Goal: Task Accomplishment & Management: Manage account settings

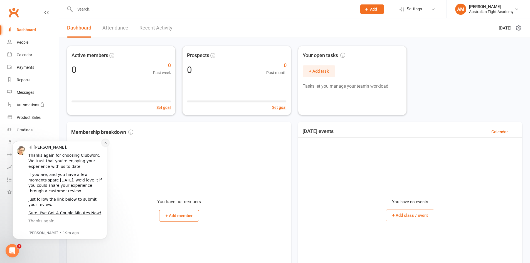
click at [104, 143] on icon "Dismiss notification" at bounding box center [105, 142] width 3 height 3
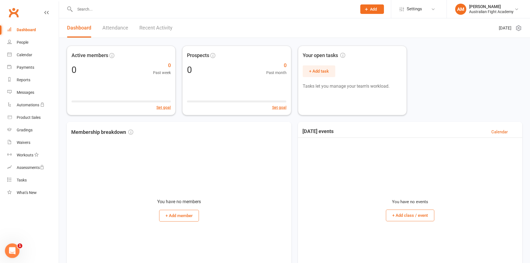
click at [11, 250] on icon "Open Intercom Messenger" at bounding box center [11, 249] width 9 height 9
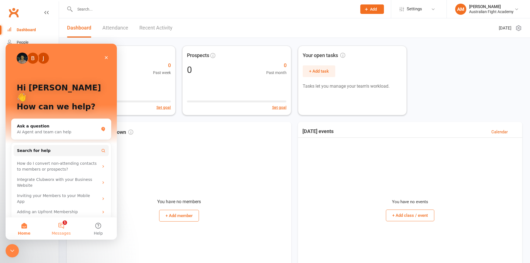
click at [61, 224] on button "1 Messages" at bounding box center [61, 228] width 37 height 22
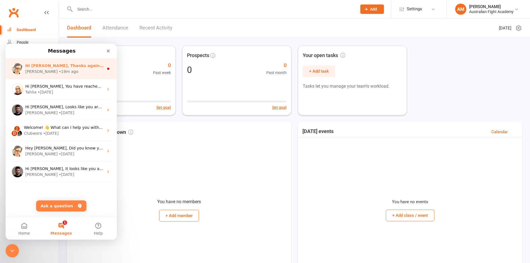
click at [88, 74] on div "[PERSON_NAME] • 19m ago" at bounding box center [64, 72] width 78 height 6
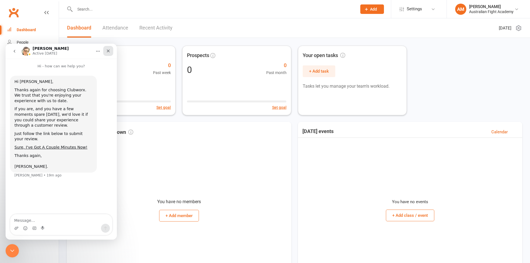
click at [109, 52] on icon "Close" at bounding box center [108, 51] width 4 height 4
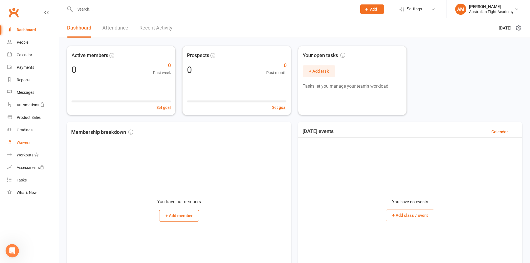
click at [24, 139] on link "Waivers" at bounding box center [32, 142] width 51 height 13
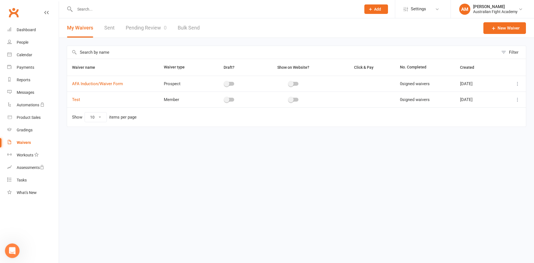
click at [11, 243] on div "Open Intercom Messenger" at bounding box center [11, 249] width 18 height 18
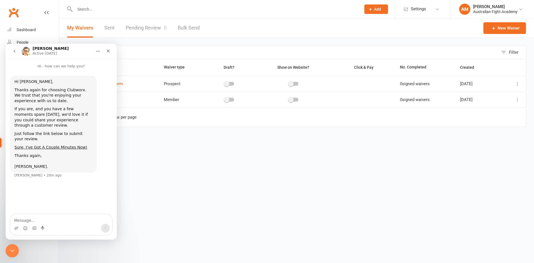
click at [63, 217] on textarea "Message…" at bounding box center [61, 218] width 102 height 9
type textarea "for a student that is doing a free trial, is it better to have them be put down…"
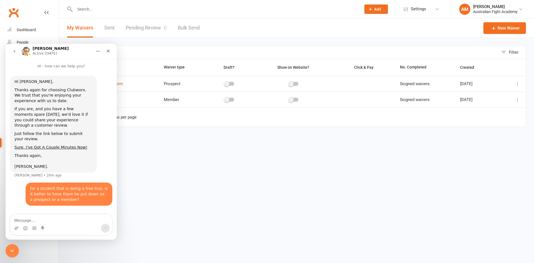
click at [12, 54] on button "go back" at bounding box center [14, 51] width 11 height 11
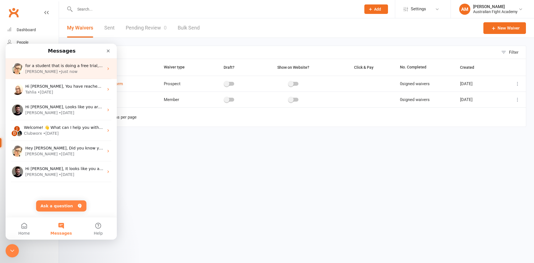
click at [64, 73] on div "[PERSON_NAME] • Just now" at bounding box center [64, 72] width 78 height 6
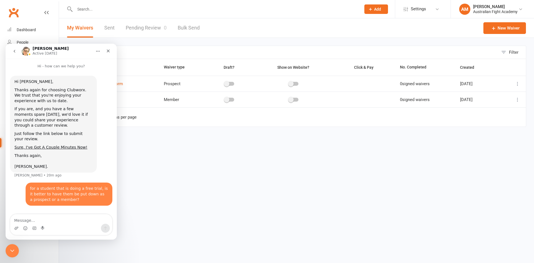
click at [68, 219] on textarea "Message…" at bounding box center [61, 218] width 102 height 9
type textarea "and is it better to create your own waiver form?"
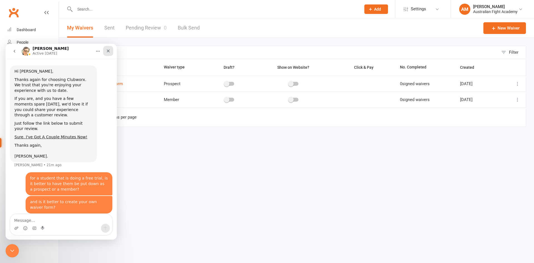
click at [110, 53] on icon "Close" at bounding box center [108, 51] width 4 height 4
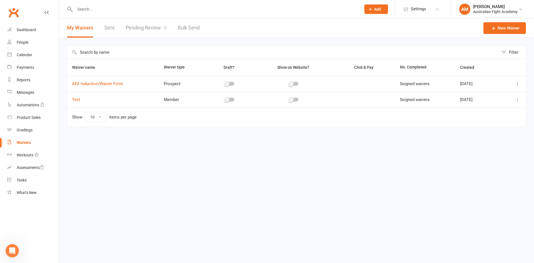
click at [290, 85] on div at bounding box center [293, 84] width 9 height 4
click at [289, 83] on input "checkbox" at bounding box center [289, 83] width 0 height 0
click at [291, 98] on div at bounding box center [293, 100] width 9 height 4
click at [289, 99] on input "checkbox" at bounding box center [289, 99] width 0 height 0
click at [519, 84] on icon at bounding box center [518, 84] width 6 height 6
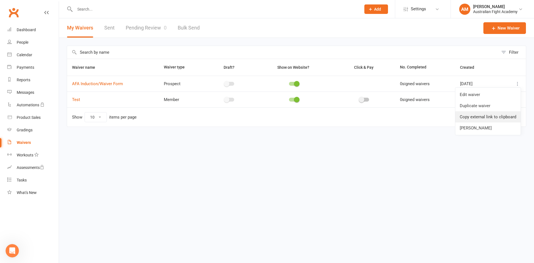
click at [501, 118] on link "Copy external link to clipboard" at bounding box center [487, 116] width 65 height 11
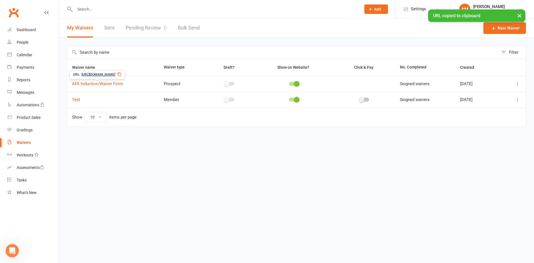
click at [104, 73] on span "[URL][DOMAIN_NAME]" at bounding box center [98, 74] width 34 height 5
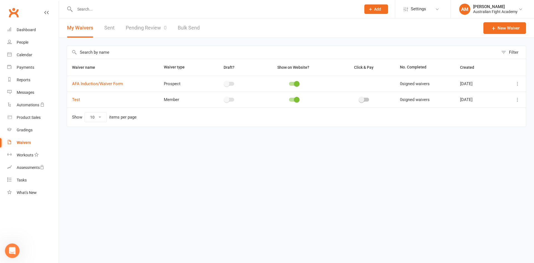
click at [18, 251] on html at bounding box center [11, 249] width 13 height 13
click at [14, 250] on icon "Open Intercom Messenger" at bounding box center [11, 249] width 9 height 9
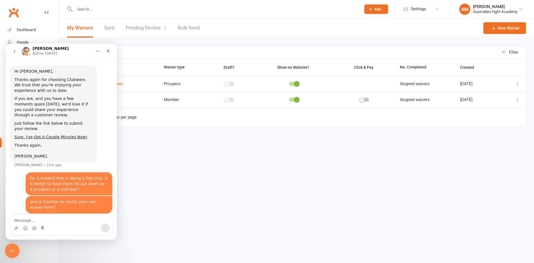
click at [14, 250] on icon "Close Intercom Messenger" at bounding box center [11, 249] width 7 height 7
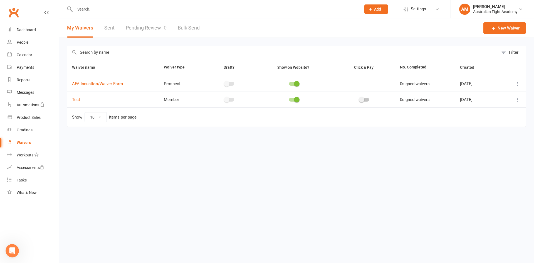
click at [294, 83] on span at bounding box center [297, 84] width 6 height 6
click at [289, 83] on input "checkbox" at bounding box center [289, 83] width 0 height 0
click at [294, 99] on span at bounding box center [297, 100] width 6 height 6
click at [289, 99] on input "checkbox" at bounding box center [289, 99] width 0 height 0
click at [291, 99] on div at bounding box center [293, 100] width 9 height 4
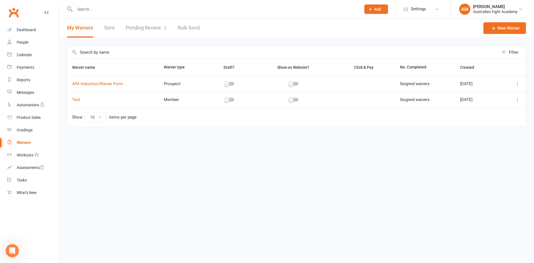
click at [289, 99] on input "checkbox" at bounding box center [289, 99] width 0 height 0
click at [359, 101] on span at bounding box center [362, 100] width 6 height 6
click at [359, 99] on input "checkbox" at bounding box center [359, 99] width 0 height 0
click at [359, 100] on div at bounding box center [363, 100] width 9 height 4
click at [359, 99] on input "checkbox" at bounding box center [359, 99] width 0 height 0
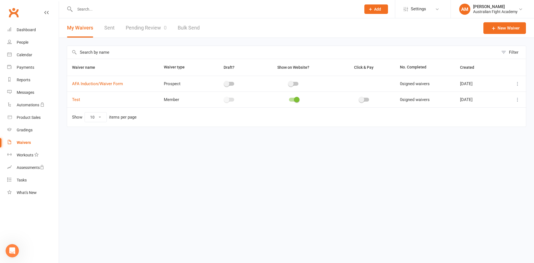
click at [516, 98] on icon at bounding box center [518, 100] width 6 height 6
click at [359, 101] on span at bounding box center [362, 100] width 6 height 6
click at [359, 99] on input "checkbox" at bounding box center [359, 99] width 0 height 0
click at [75, 98] on link "Test" at bounding box center [76, 99] width 8 height 5
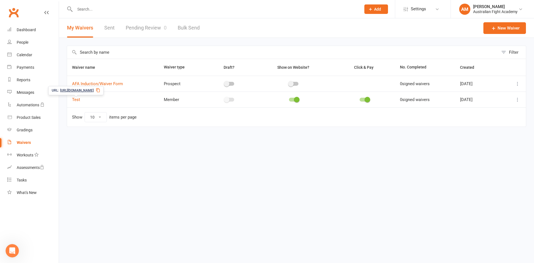
click at [92, 90] on span "[URL][DOMAIN_NAME]" at bounding box center [77, 90] width 34 height 5
click at [370, 69] on span "Click & Pay" at bounding box center [364, 67] width 31 height 4
click at [376, 67] on icon "button" at bounding box center [378, 67] width 4 height 4
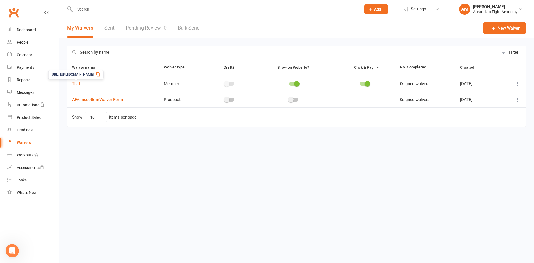
click at [94, 72] on span "[URL][DOMAIN_NAME]" at bounding box center [77, 74] width 34 height 5
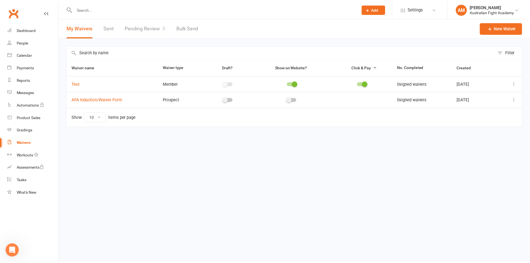
scroll to position [10, 0]
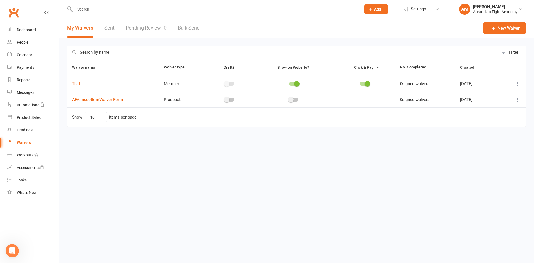
click at [294, 85] on span at bounding box center [297, 84] width 6 height 6
click at [289, 83] on input "checkbox" at bounding box center [289, 83] width 0 height 0
click at [120, 101] on link "AFA Induction/Waiver Form" at bounding box center [97, 99] width 51 height 5
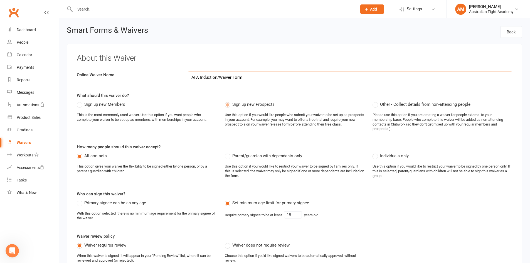
select select "applies_to_attending_signees"
select select "select"
